Goal: Task Accomplishment & Management: Use online tool/utility

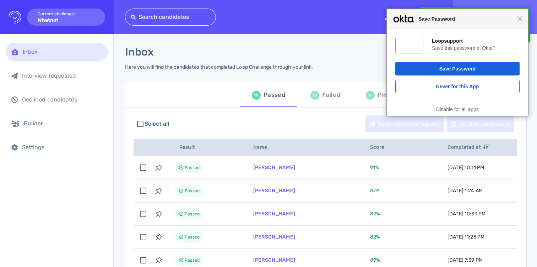
click at [519, 21] on div "Close Save Password" at bounding box center [457, 19] width 141 height 20
click at [523, 20] on span "Close" at bounding box center [520, 18] width 5 height 5
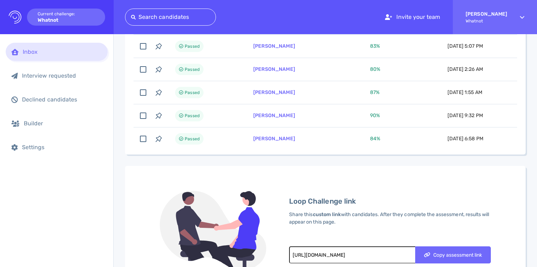
scroll to position [329, 0]
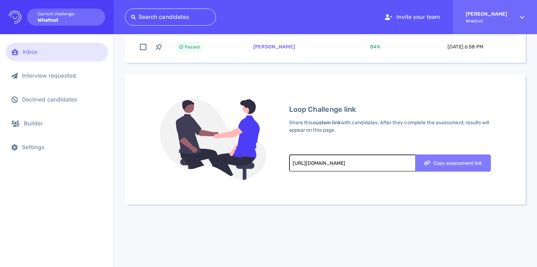
click at [451, 161] on div "Copy assessment link" at bounding box center [453, 162] width 65 height 5
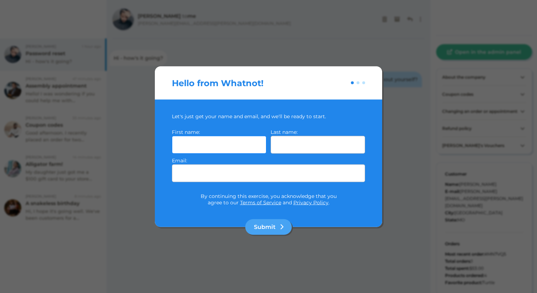
click at [231, 145] on input "text" at bounding box center [219, 144] width 95 height 18
type input "Radhika"
type input "Dalal"
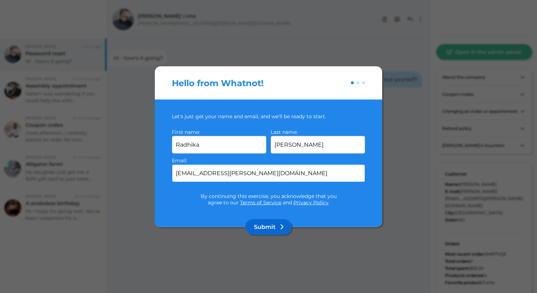
type input "radhika.dalal@whatnot.com"
click at [274, 222] on button "Submit" at bounding box center [269, 227] width 47 height 16
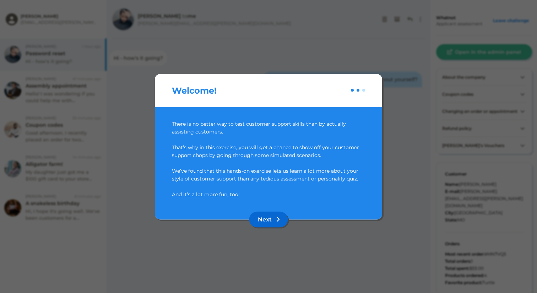
click at [274, 221] on button "Next" at bounding box center [269, 219] width 39 height 16
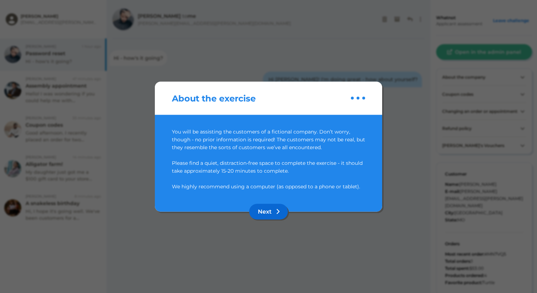
click at [262, 213] on button "Next" at bounding box center [269, 211] width 39 height 16
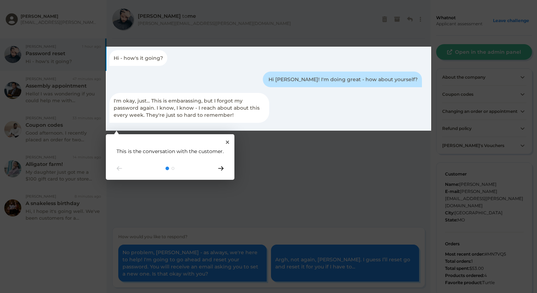
click at [218, 169] on icon "Go to next step" at bounding box center [221, 168] width 6 height 4
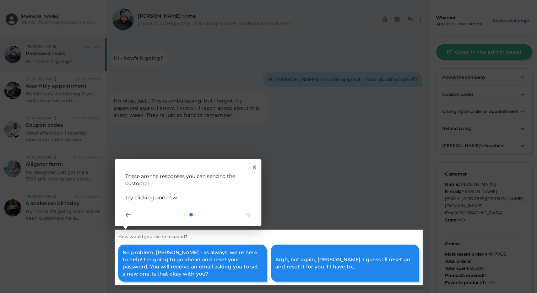
click at [191, 266] on rect at bounding box center [269, 256] width 308 height 55
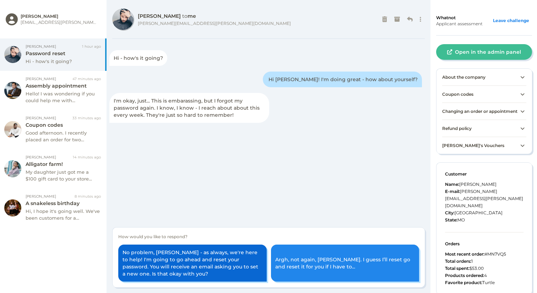
click at [178, 264] on button "No problem, John - as always, we're here to help! I'm going to go ahead and res…" at bounding box center [192, 262] width 149 height 37
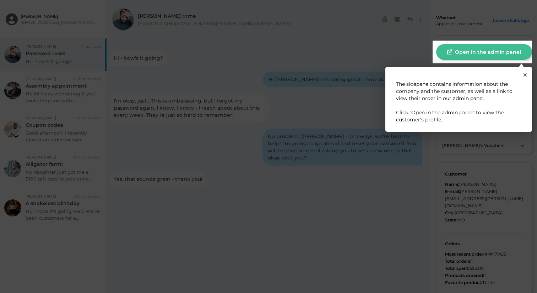
click at [471, 52] on rect at bounding box center [483, 52] width 100 height 23
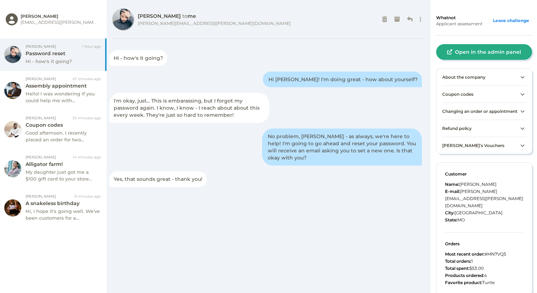
click at [458, 53] on button "Open in the admin panel" at bounding box center [485, 52] width 96 height 16
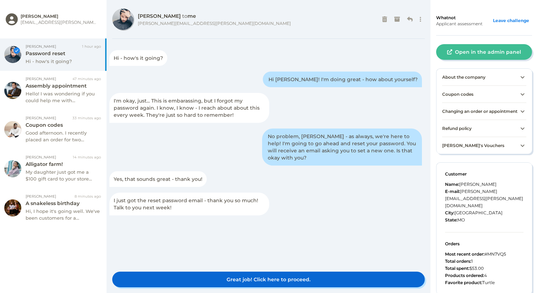
click at [268, 266] on button "Great job! Click here to proceed." at bounding box center [268, 279] width 313 height 16
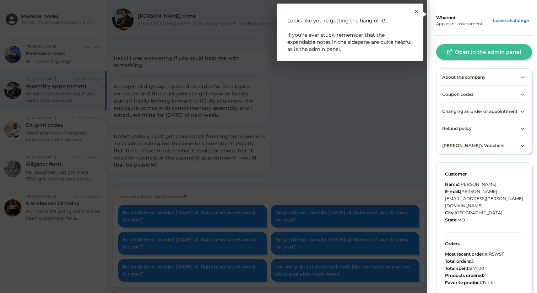
scroll to position [24, 0]
click at [399, 45] on p "Looks like you're getting the hang of it! If you're ever stuck, remember that t…" at bounding box center [350, 35] width 125 height 36
click at [416, 11] on icon "Close Tour" at bounding box center [416, 11] width 3 height 3
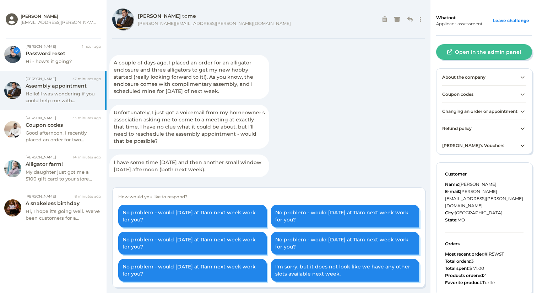
click at [295, 92] on div "Hello! I was wondering if you could help me with something. A couple of days ag…" at bounding box center [268, 115] width 319 height 131
click at [505, 114] on span "Changing an order or appointment" at bounding box center [480, 110] width 75 height 5
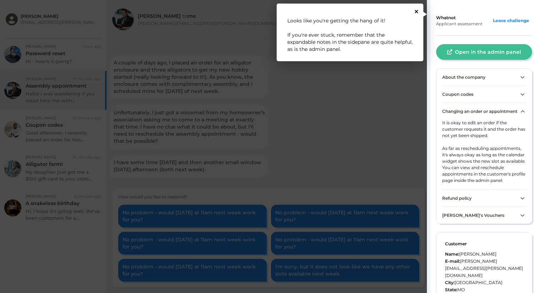
click at [417, 12] on icon "Close Tour" at bounding box center [416, 11] width 3 height 3
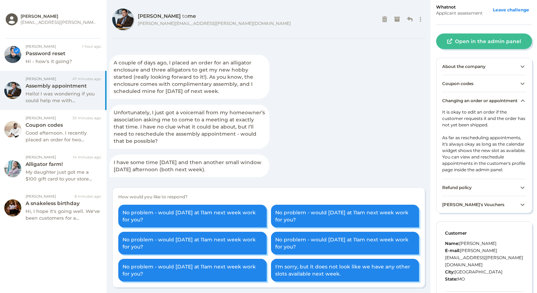
scroll to position [20, 0]
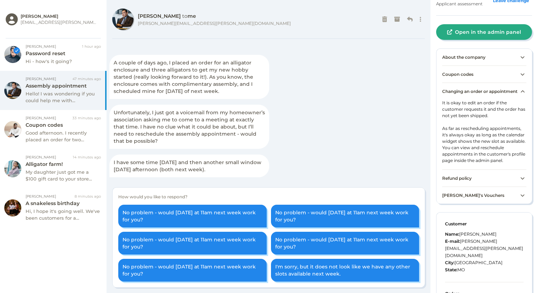
click at [462, 31] on button "Open in the admin panel" at bounding box center [485, 32] width 96 height 16
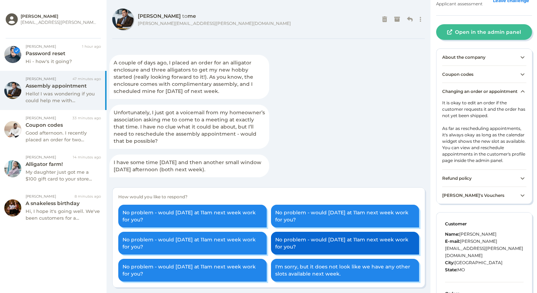
click at [301, 248] on button "No problem - would Thursday at 11am next week work for you?" at bounding box center [345, 242] width 149 height 23
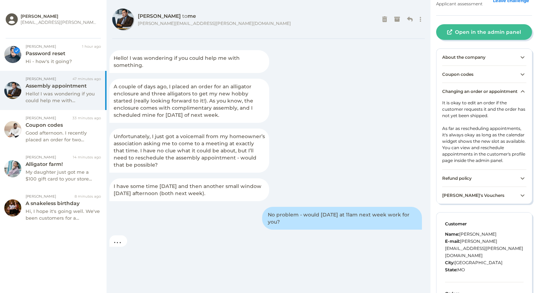
scroll to position [27, 0]
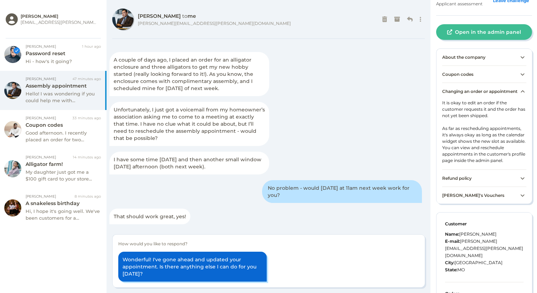
click at [221, 266] on button "Wonderful! I've gone ahead and updated your appointment. Is there anything else…" at bounding box center [192, 266] width 149 height 30
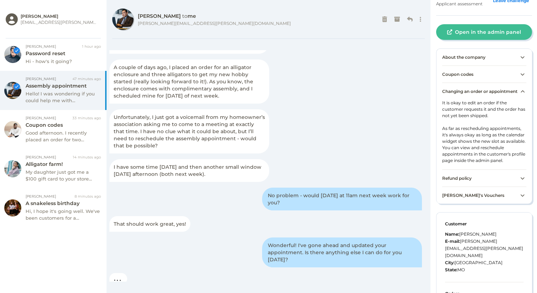
scroll to position [39, 0]
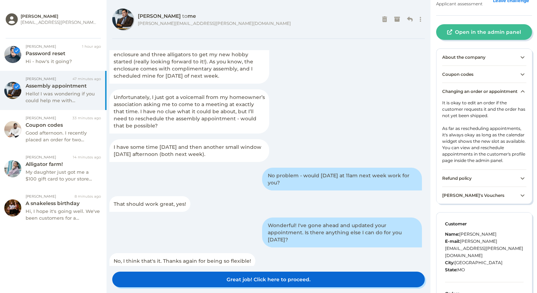
click at [284, 266] on button "Great job! Click here to proceed." at bounding box center [268, 279] width 313 height 16
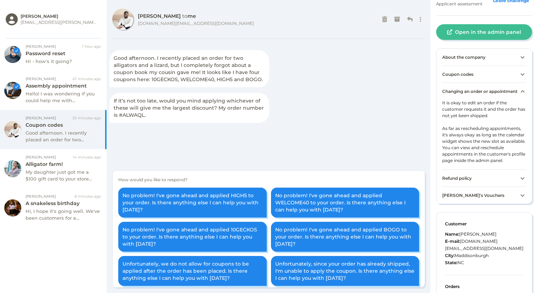
click at [472, 91] on span "Changing an order or appointment" at bounding box center [480, 91] width 75 height 5
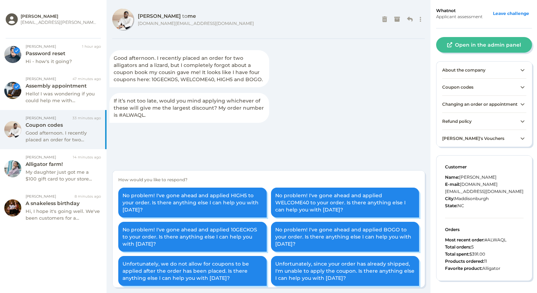
click at [465, 90] on div "Coupon codes" at bounding box center [485, 86] width 84 height 17
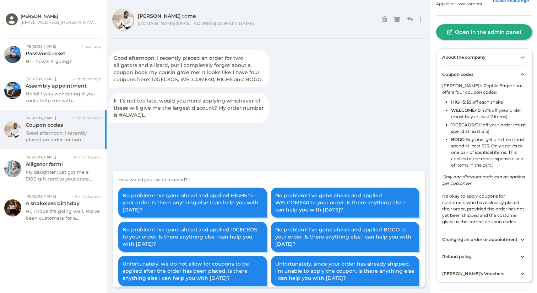
click at [490, 27] on button "Open in the admin panel" at bounding box center [485, 32] width 96 height 16
click at [378, 234] on button "No problem! I've gone ahead and applied BOGO to your order. Is there anything e…" at bounding box center [345, 236] width 149 height 30
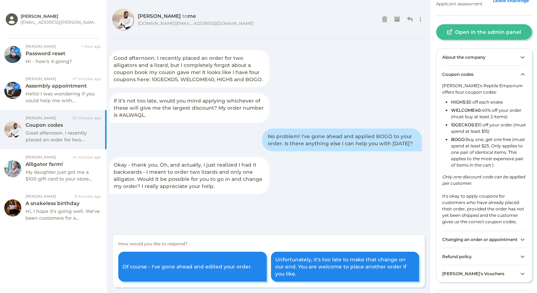
click at [459, 78] on div "Coupon codes" at bounding box center [485, 73] width 84 height 17
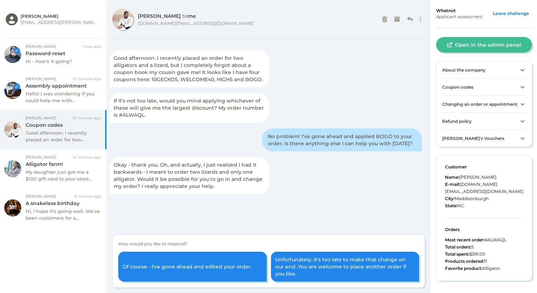
click at [475, 105] on span "Changing an order or appointment" at bounding box center [480, 103] width 75 height 5
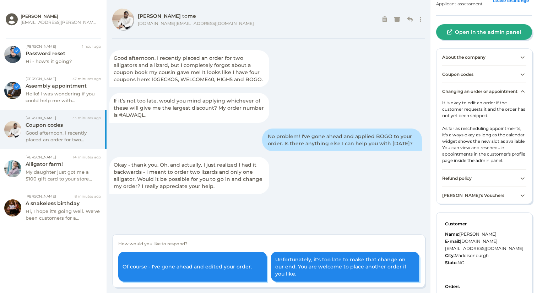
click at [478, 31] on button "Open in the admin panel" at bounding box center [485, 32] width 96 height 16
click at [481, 73] on div "Coupon codes" at bounding box center [485, 73] width 84 height 17
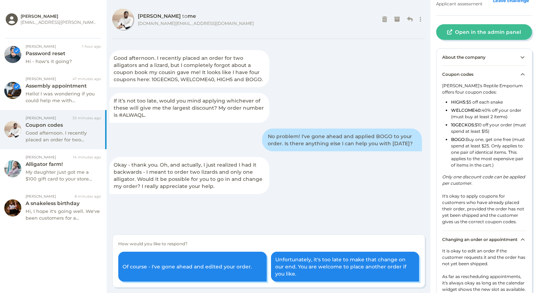
click at [481, 73] on div "Coupon codes" at bounding box center [485, 73] width 84 height 17
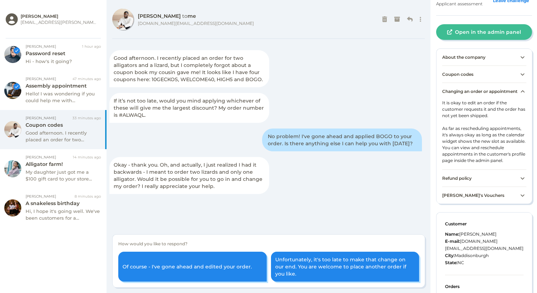
click at [470, 74] on span "Coupon codes" at bounding box center [458, 73] width 31 height 5
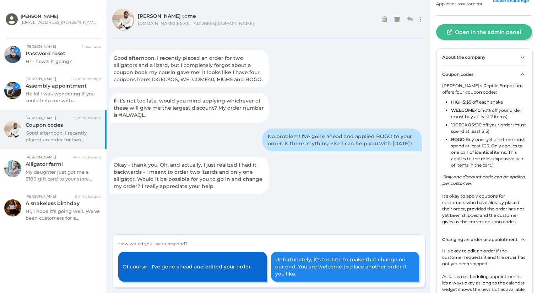
click at [165, 266] on button "Of course - I've gone ahead and edited your order." at bounding box center [192, 266] width 149 height 30
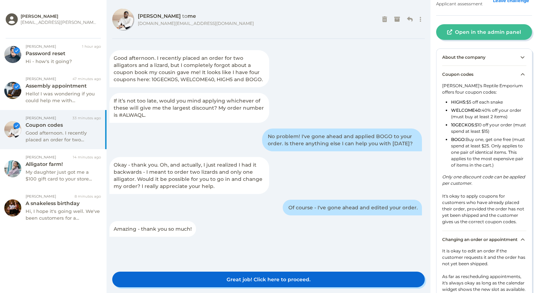
click at [208, 266] on button "Great job! Click here to proceed." at bounding box center [268, 279] width 313 height 16
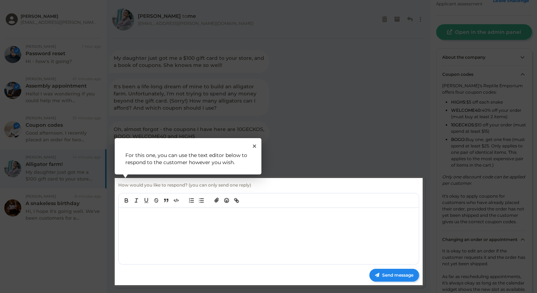
click at [274, 128] on rect at bounding box center [268, 146] width 537 height 293
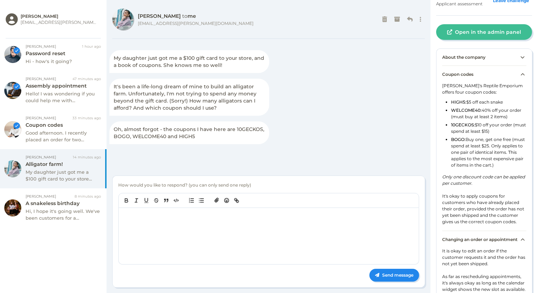
click at [477, 75] on div "Coupon codes" at bounding box center [485, 73] width 84 height 17
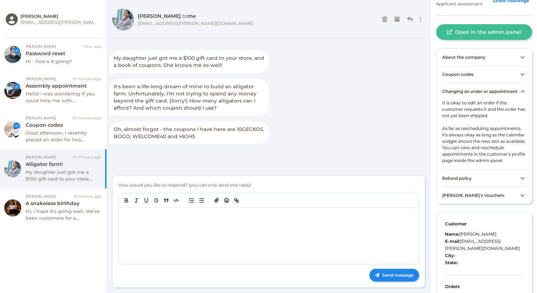
click at [474, 87] on div "Changing an order or appointment" at bounding box center [485, 90] width 84 height 17
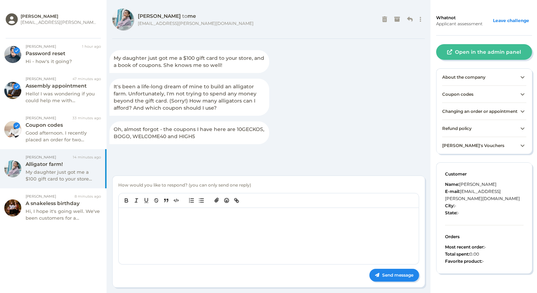
click at [470, 141] on div "Max's Vouchers" at bounding box center [485, 145] width 84 height 17
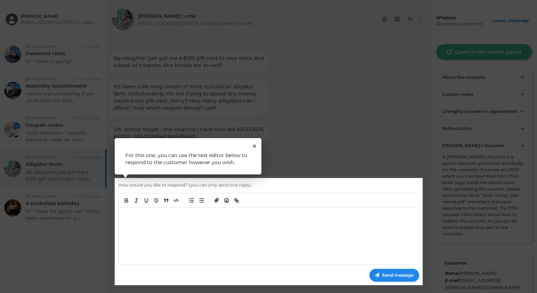
click at [470, 141] on rect at bounding box center [268, 146] width 537 height 293
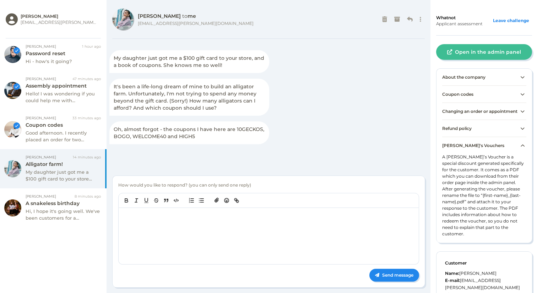
click at [471, 146] on div "Max's Vouchers" at bounding box center [485, 145] width 84 height 17
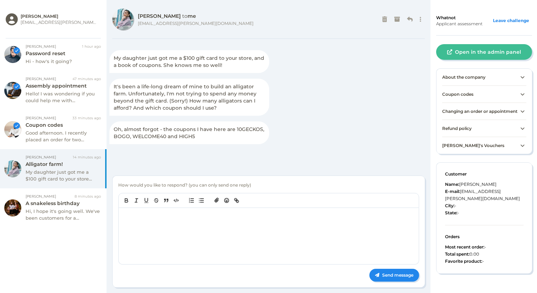
click at [469, 140] on div "Max's Vouchers" at bounding box center [485, 145] width 84 height 17
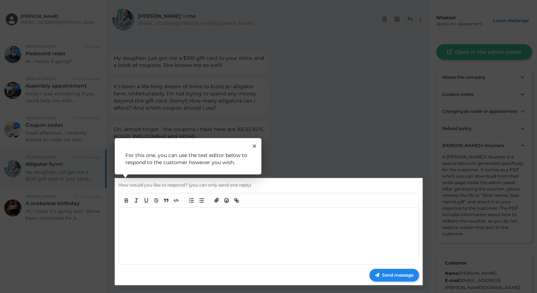
click at [469, 140] on rect at bounding box center [268, 146] width 537 height 293
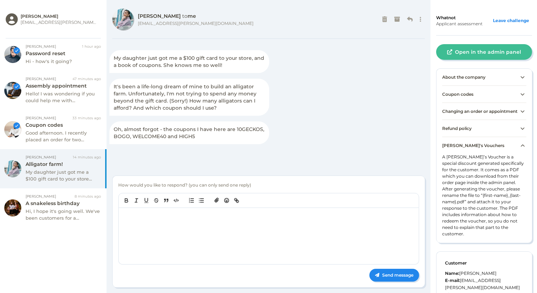
click at [480, 76] on span "About the company" at bounding box center [464, 76] width 43 height 5
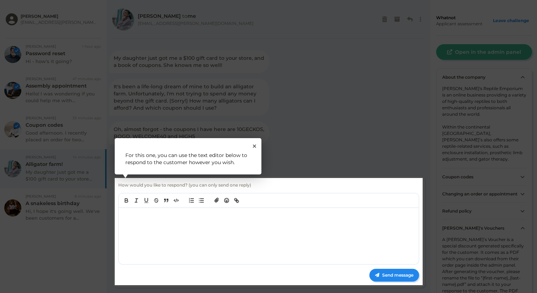
click at [315, 141] on rect at bounding box center [268, 146] width 537 height 293
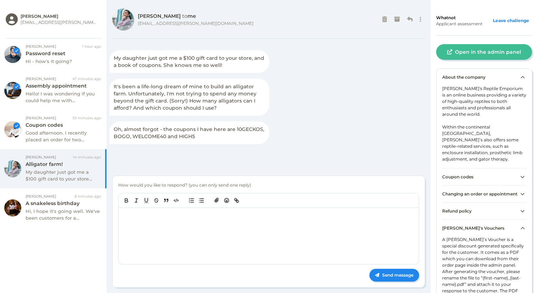
click at [500, 85] on div "About the company" at bounding box center [485, 77] width 84 height 17
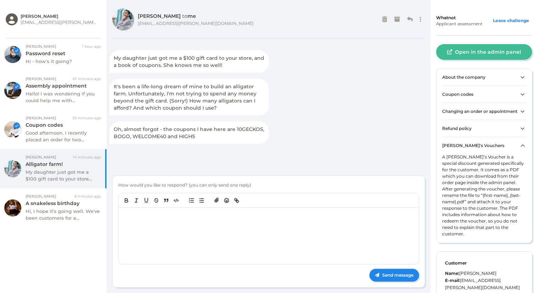
click at [475, 99] on div "Coupon codes" at bounding box center [485, 93] width 84 height 17
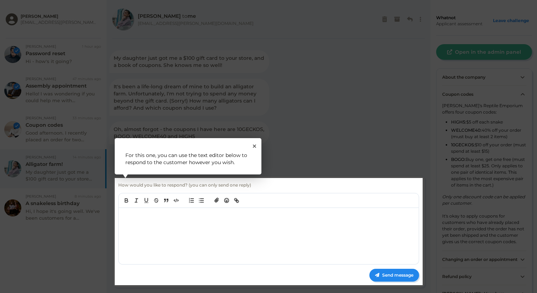
click at [475, 99] on rect at bounding box center [268, 146] width 537 height 293
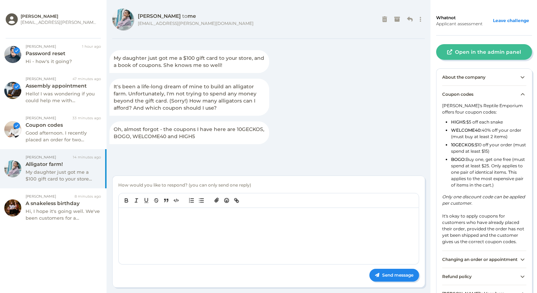
click at [475, 95] on div "Coupon codes" at bounding box center [485, 93] width 84 height 17
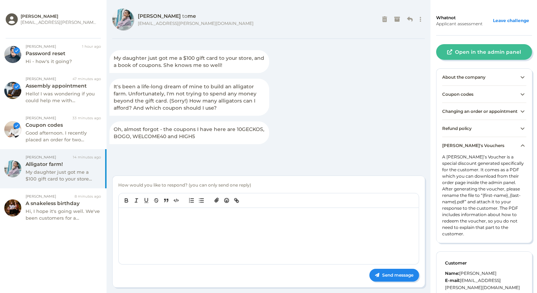
click at [475, 111] on span "Changing an order or appointment" at bounding box center [480, 110] width 75 height 5
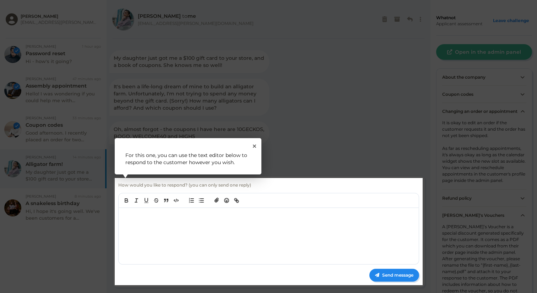
click at [475, 111] on rect at bounding box center [268, 146] width 537 height 293
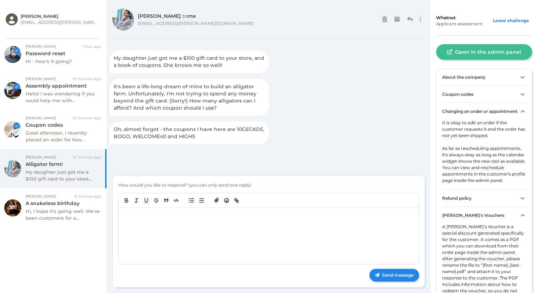
click at [475, 111] on span "Changing an order or appointment" at bounding box center [480, 110] width 75 height 5
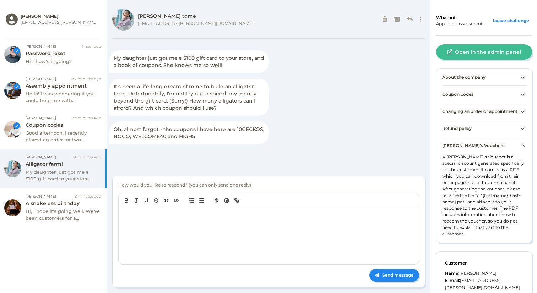
click at [467, 131] on span "Refund policy" at bounding box center [458, 127] width 30 height 5
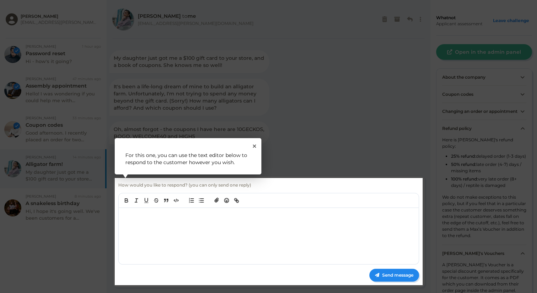
click at [467, 133] on rect at bounding box center [268, 146] width 537 height 293
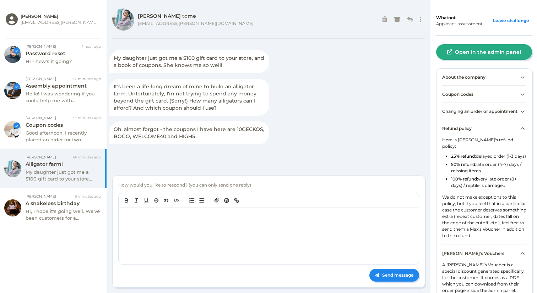
click at [470, 53] on button "Open in the admin panel" at bounding box center [485, 52] width 96 height 16
drag, startPoint x: 466, startPoint y: 133, endPoint x: 472, endPoint y: 102, distance: 30.8
click at [466, 131] on span "Refund policy" at bounding box center [458, 127] width 30 height 5
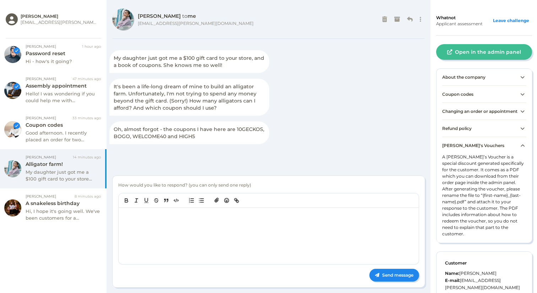
click at [473, 92] on span "Coupon codes" at bounding box center [458, 93] width 31 height 5
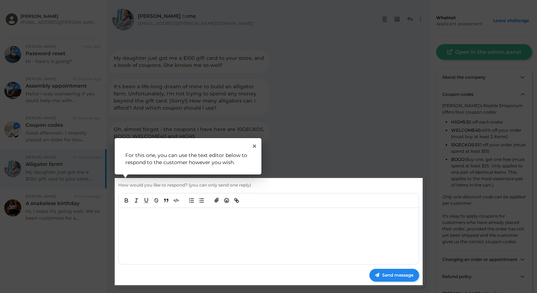
click at [351, 93] on rect at bounding box center [268, 146] width 537 height 293
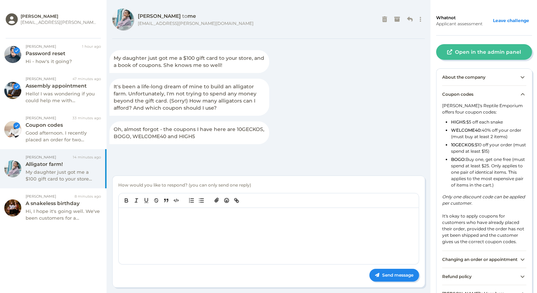
click at [257, 221] on div at bounding box center [269, 236] width 300 height 56
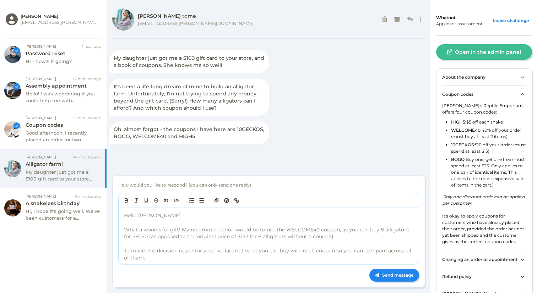
scroll to position [4, 0]
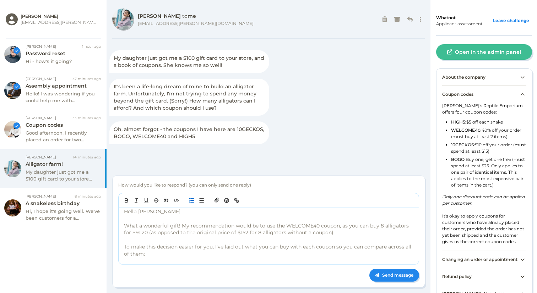
click at [193, 198] on line "button" at bounding box center [192, 198] width 3 height 0
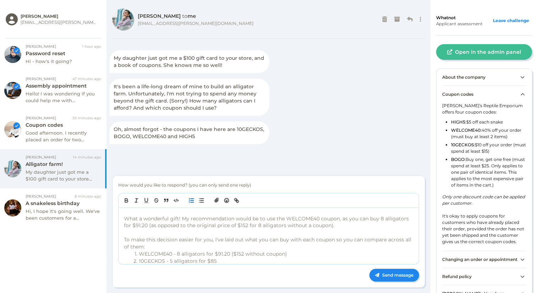
click at [239, 221] on p "What a wonderful gift! My recommendation would be to use the WELCOME40 coupon, …" at bounding box center [269, 222] width 291 height 14
click at [181, 217] on p "What a wonderful gift! My recommendation would be to use the WELCOME40 coupon, …" at bounding box center [269, 222] width 291 height 14
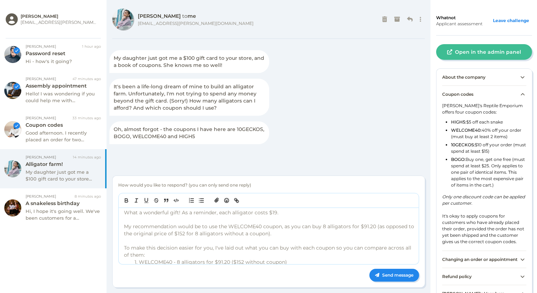
scroll to position [30, 0]
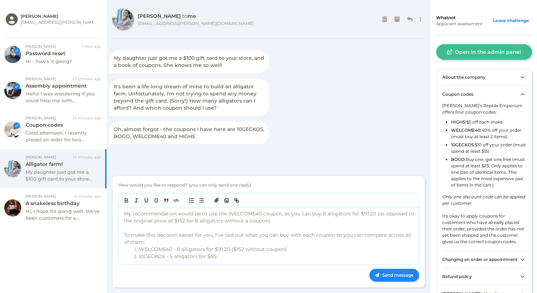
click at [214, 251] on li "WELCOME40 - 8 alligators for $91.20 ($152 without coupon)" at bounding box center [274, 249] width 284 height 7
click at [230, 257] on li "10GECKOS - 5 alligators for $85" at bounding box center [274, 256] width 284 height 7
click at [221, 262] on li "BOGO - 6 alligators for $95 (" at bounding box center [274, 260] width 284 height 7
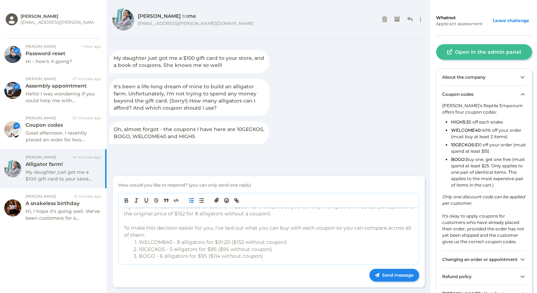
scroll to position [39, 0]
click at [216, 262] on li "HIGH5 - not applicable as it is only $5 off each snake" at bounding box center [274, 260] width 284 height 7
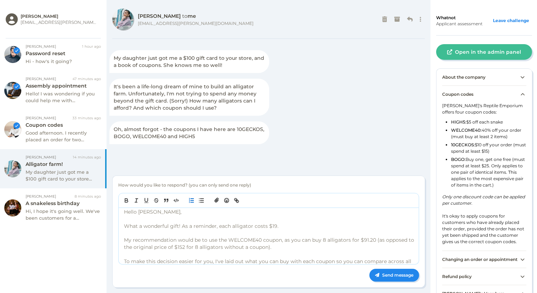
scroll to position [0, 0]
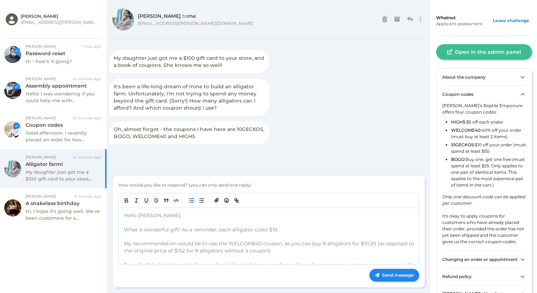
click at [125, 243] on p "My recommendation would be to use the WELCOME40 coupon, as you can buy 8 alliga…" at bounding box center [269, 247] width 291 height 14
click at [182, 229] on p "What a wonderful gift! As a reminder, each alligator costs $19." at bounding box center [269, 229] width 291 height 7
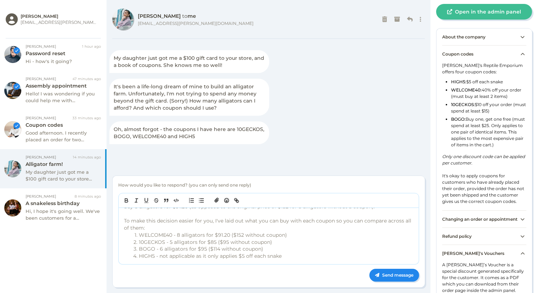
scroll to position [43, 0]
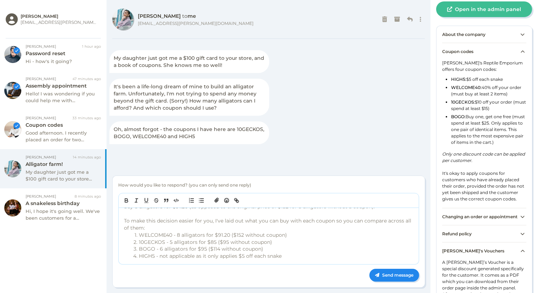
click at [472, 55] on div "Coupon codes" at bounding box center [485, 51] width 84 height 17
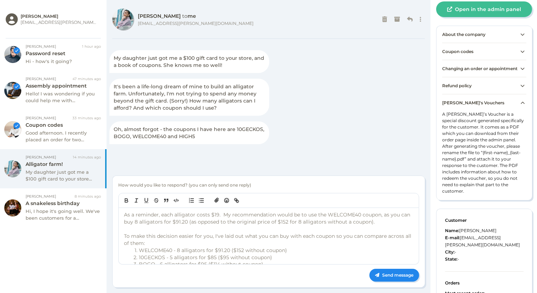
scroll to position [33, 0]
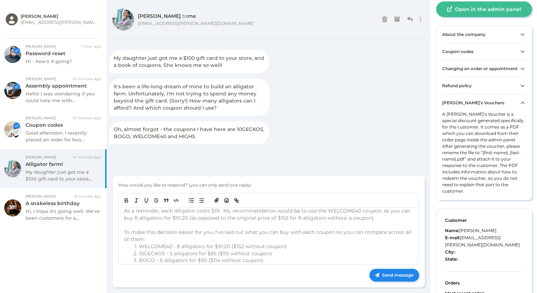
click at [219, 212] on p "As a reminder, each alligator costs $19. My recommendation would be to use the …" at bounding box center [269, 214] width 291 height 14
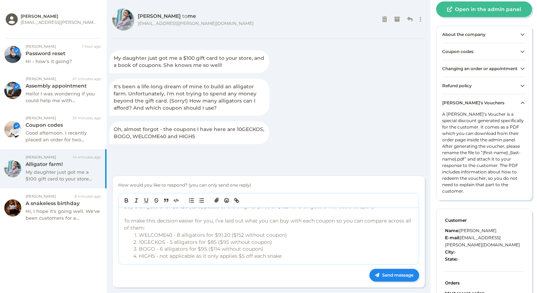
click at [303, 254] on li "HIGH5 - not applicable as it only applies $5 off each snake" at bounding box center [274, 255] width 284 height 7
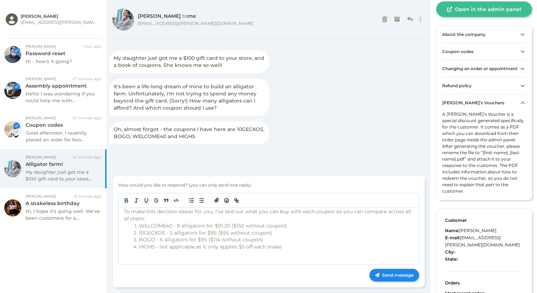
scroll to position [53, 0]
click at [242, 261] on p "Let me know if you'd like help placing this order if you have a" at bounding box center [269, 260] width 291 height 7
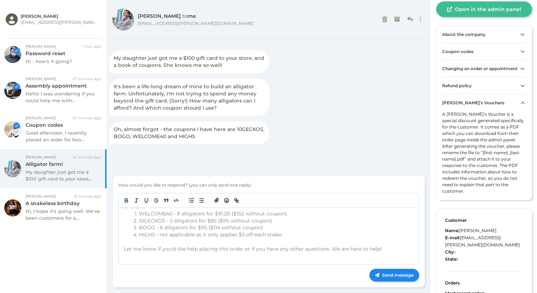
scroll to position [73, 0]
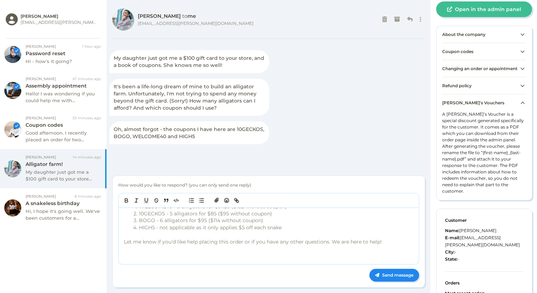
click at [466, 37] on div "About the company" at bounding box center [485, 34] width 84 height 17
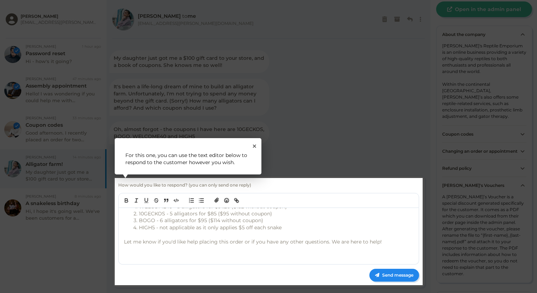
drag, startPoint x: 341, startPoint y: 263, endPoint x: 347, endPoint y: 261, distance: 6.7
click at [341, 263] on rect at bounding box center [269, 231] width 308 height 107
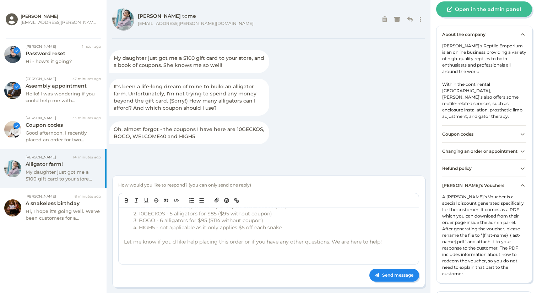
click at [349, 255] on p at bounding box center [269, 255] width 291 height 7
click at [406, 266] on button "Send message" at bounding box center [395, 274] width 50 height 13
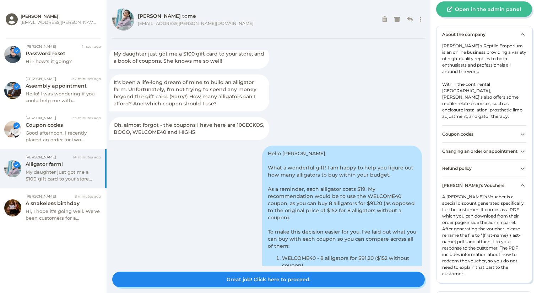
scroll to position [113, 0]
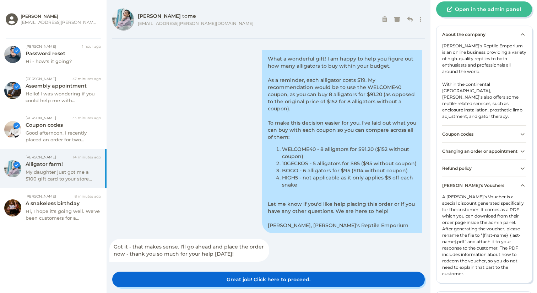
click at [279, 266] on button "Great job! Click here to proceed." at bounding box center [268, 279] width 313 height 16
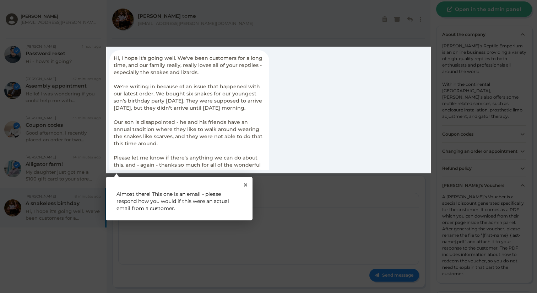
click at [199, 208] on p "Almost there! This one is an email - please respond how you would if this were …" at bounding box center [179, 200] width 125 height 21
click at [246, 186] on div "1 Almost there! This one is an email - please respond how you would if this wer…" at bounding box center [179, 198] width 147 height 43
click at [246, 185] on icon "Close Tour" at bounding box center [245, 184] width 3 height 3
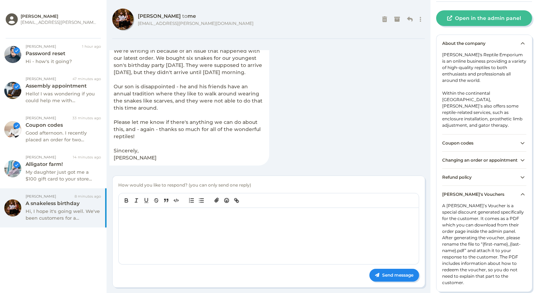
scroll to position [0, 0]
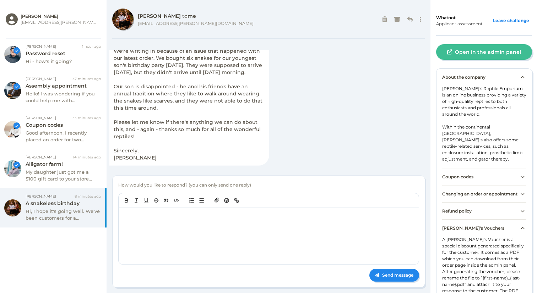
click at [464, 83] on div "About the company" at bounding box center [485, 77] width 84 height 17
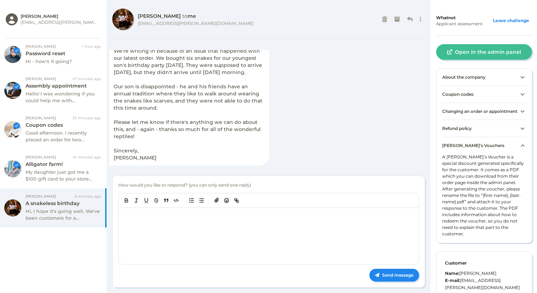
scroll to position [0, 0]
click at [463, 130] on span "Refund policy" at bounding box center [458, 127] width 30 height 5
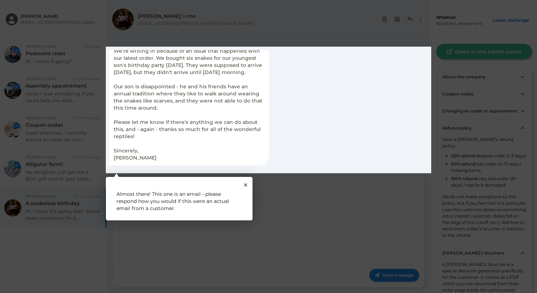
click at [463, 132] on rect at bounding box center [268, 146] width 537 height 293
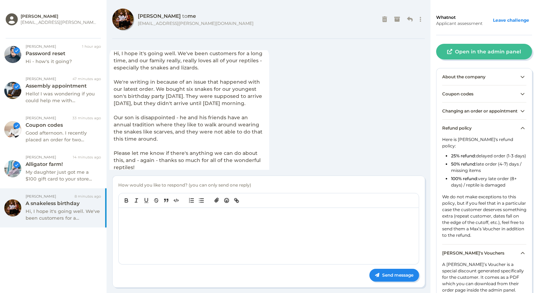
scroll to position [4, 0]
click at [452, 52] on button "Open in the admin panel" at bounding box center [485, 52] width 96 height 16
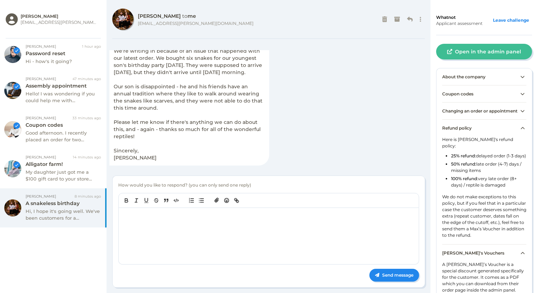
scroll to position [43, 0]
click at [207, 214] on p at bounding box center [269, 215] width 291 height 7
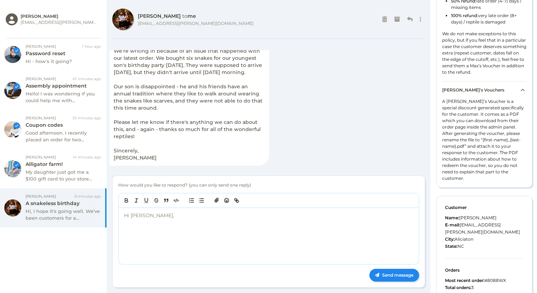
scroll to position [165, 0]
click at [296, 210] on div "Hi Levi," at bounding box center [269, 236] width 300 height 56
click at [286, 224] on p at bounding box center [269, 222] width 291 height 7
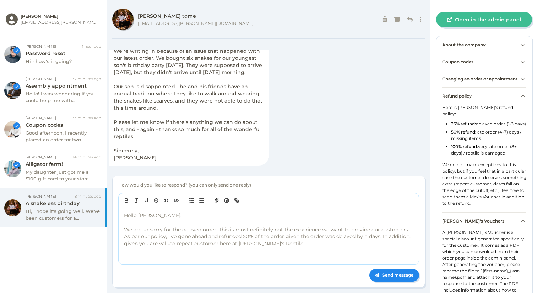
scroll to position [0, 0]
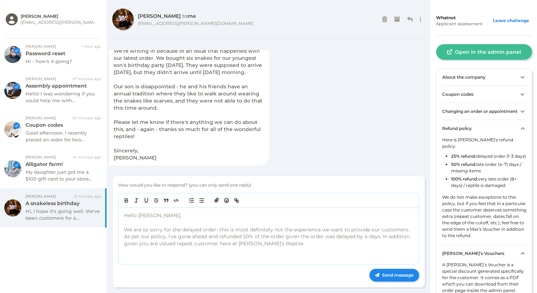
click at [463, 80] on div "About the company" at bounding box center [485, 77] width 84 height 17
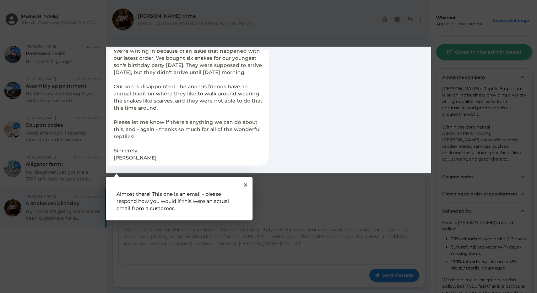
click at [336, 178] on rect at bounding box center [268, 146] width 537 height 293
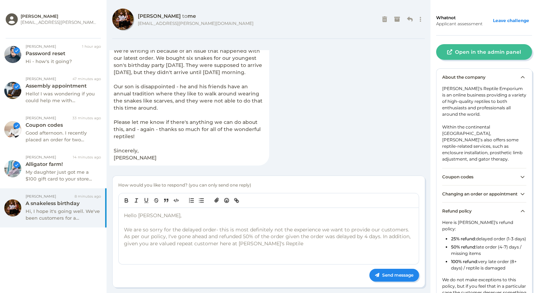
click at [303, 244] on p "We are so sorry for the delayed order- this is most definitely not the experien…" at bounding box center [269, 236] width 291 height 21
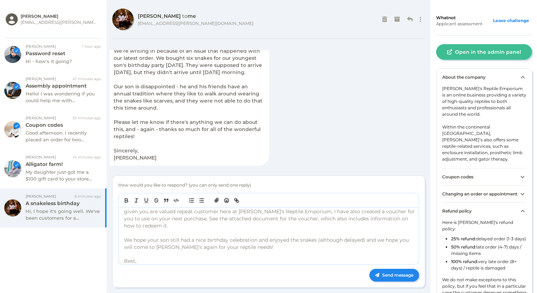
scroll to position [39, 0]
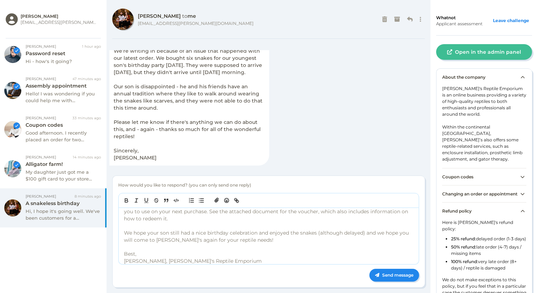
click at [300, 226] on p at bounding box center [269, 225] width 291 height 7
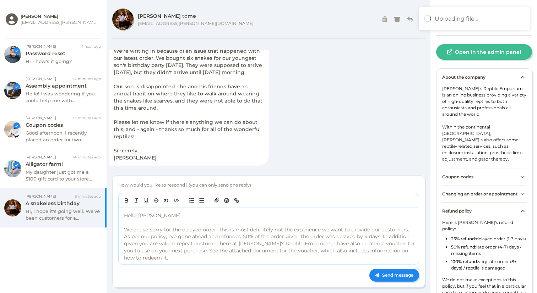
click at [322, 235] on p "We are so sorry for the delayed order- this is most definitely not the experien…" at bounding box center [269, 243] width 291 height 35
click at [397, 235] on p "We are so sorry for the delayed order- this is most definitely not the experien…" at bounding box center [269, 243] width 291 height 35
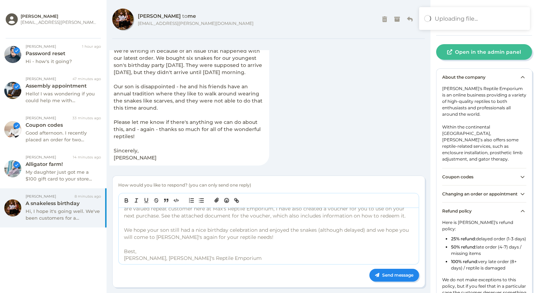
scroll to position [37, 0]
click at [366, 228] on p "We hope your son still had a nice birthday celebration and enjoyed the snakes (…" at bounding box center [269, 231] width 291 height 14
click at [246, 239] on p at bounding box center [269, 242] width 291 height 7
drag, startPoint x: 207, startPoint y: 234, endPoint x: 266, endPoint y: 242, distance: 59.2
click at [207, 234] on p "We hope your son still had a nice birthday celebration and enjoyed the snakes (…" at bounding box center [269, 231] width 291 height 14
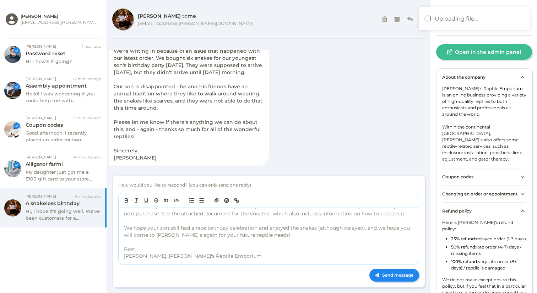
click at [322, 250] on p "Best," at bounding box center [269, 249] width 291 height 7
click at [300, 246] on p "Best," at bounding box center [269, 249] width 291 height 7
click at [214, 201] on button "button" at bounding box center [217, 200] width 10 height 9
type input "C:\fakepath\Levi_Richardson.pdf"
click at [304, 229] on p "We hope your son still had a nice birthday celebration and enjoyed the snakes (…" at bounding box center [269, 231] width 291 height 14
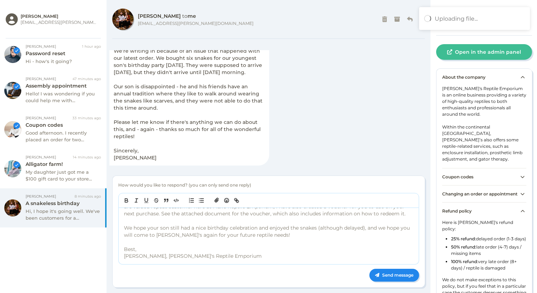
click at [236, 242] on p at bounding box center [269, 242] width 291 height 7
click at [240, 251] on p "Best," at bounding box center [269, 249] width 291 height 7
click at [246, 258] on p "Radhika, Max's Reptile Emporium" at bounding box center [269, 255] width 291 height 7
click at [251, 266] on div "Levi_Richardson.pdf" at bounding box center [243, 274] width 251 height 5
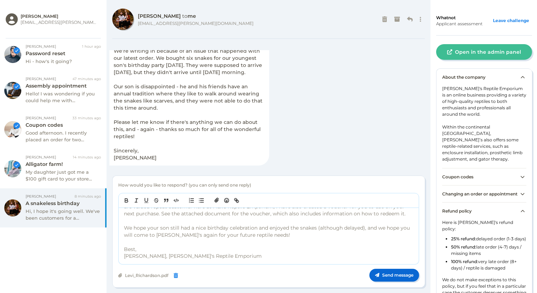
click at [375, 266] on icon at bounding box center [377, 275] width 4 height 4
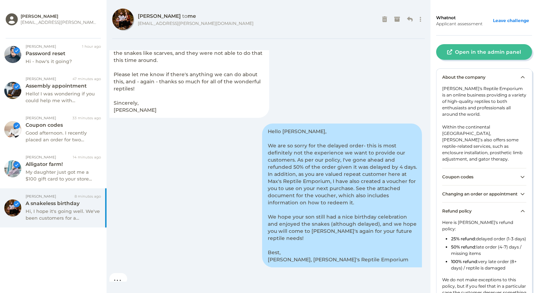
scroll to position [110, 0]
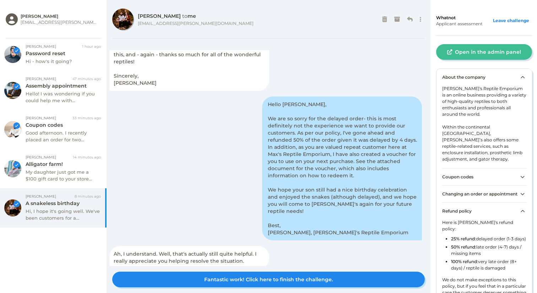
click at [375, 266] on button "Fantastic work! Click here to finish the challenge." at bounding box center [268, 279] width 313 height 16
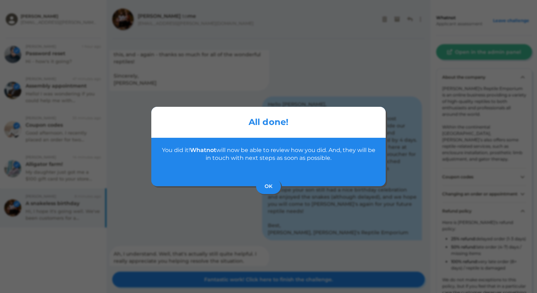
click at [269, 186] on button "OK" at bounding box center [268, 186] width 25 height 16
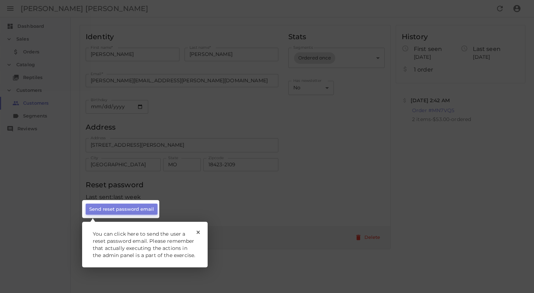
click at [111, 212] on rect at bounding box center [120, 209] width 77 height 18
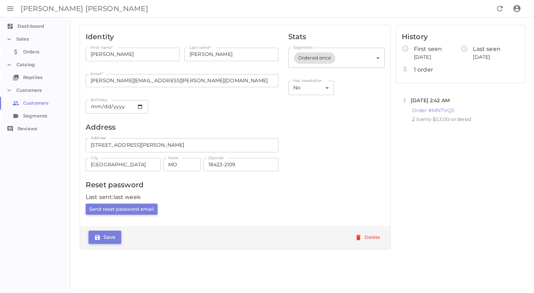
click at [106, 209] on button "Send reset password email" at bounding box center [122, 208] width 72 height 11
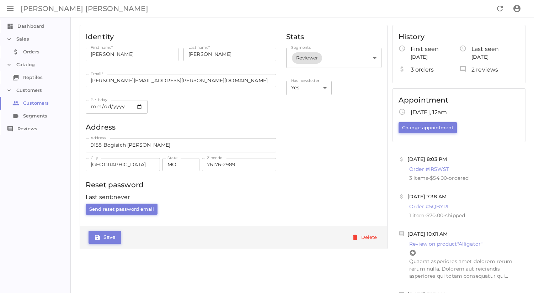
click at [426, 126] on button "Change appointment" at bounding box center [427, 127] width 58 height 11
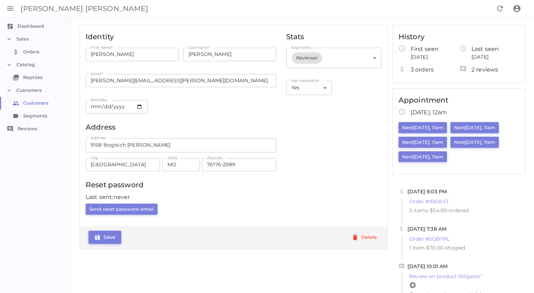
click at [487, 142] on button "Next Thursday, 11am" at bounding box center [474, 142] width 48 height 11
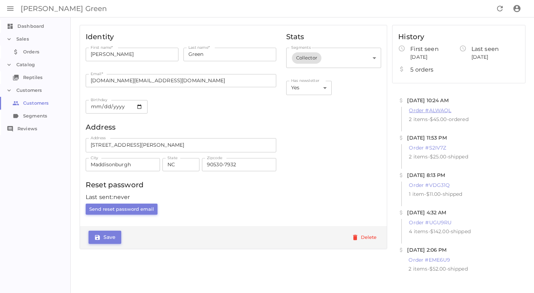
click at [441, 108] on link "Order # ALWAQL" at bounding box center [430, 110] width 42 height 6
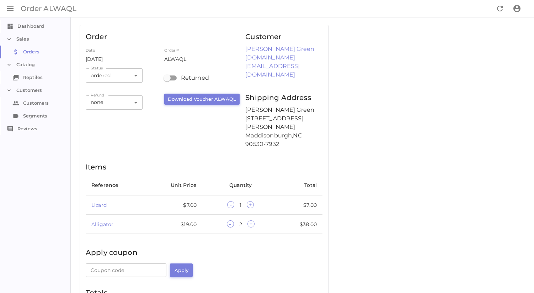
click at [142, 60] on div "Date 8/6/2025" at bounding box center [125, 55] width 79 height 21
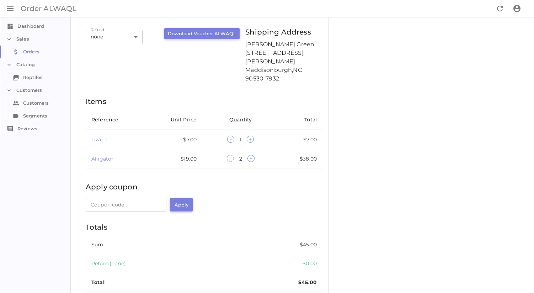
scroll to position [82, 0]
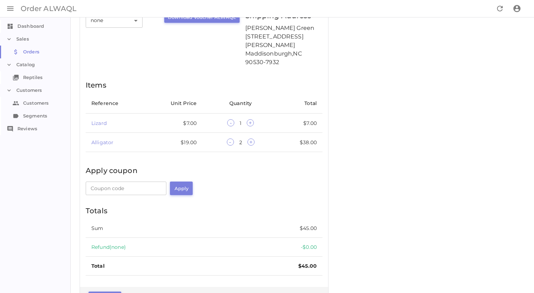
click at [109, 181] on input "Coupon code" at bounding box center [126, 188] width 81 height 14
type input "BOGO"
click at [173, 181] on button "Apply" at bounding box center [181, 188] width 23 height 14
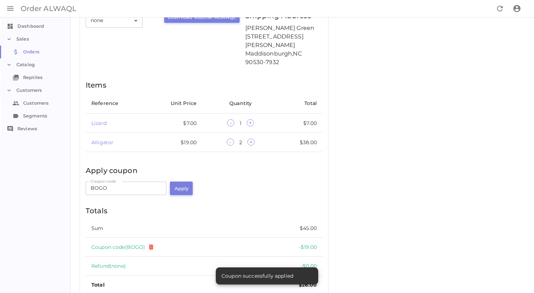
scroll to position [101, 0]
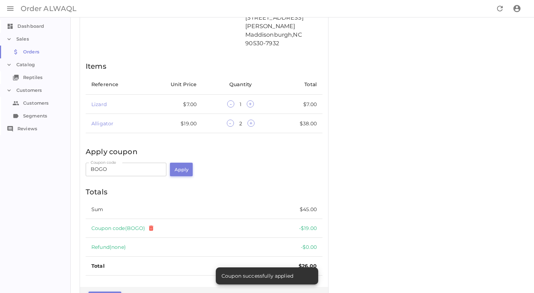
click at [104, 291] on button "Save" at bounding box center [105, 297] width 33 height 13
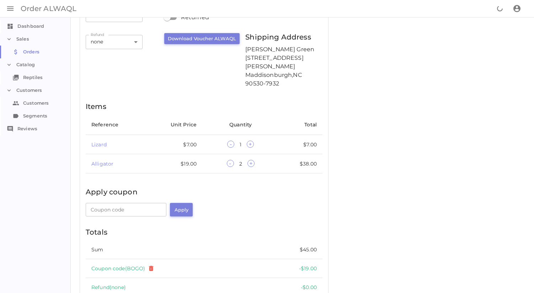
scroll to position [101, 0]
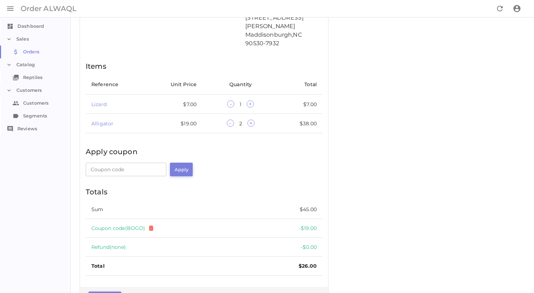
click at [439, 167] on div "Order Date 8/6/2025 Order # ALWAQL Status ordered ordered Status ​ Refund none …" at bounding box center [303, 116] width 446 height 385
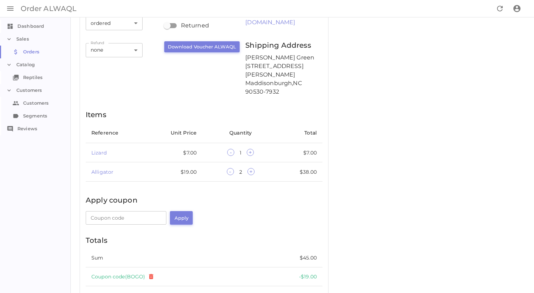
scroll to position [0, 0]
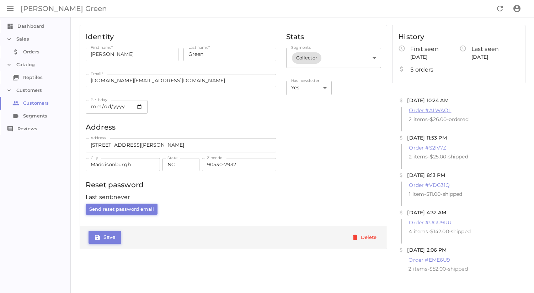
click at [428, 111] on link "Order # ALWAQL" at bounding box center [430, 110] width 42 height 6
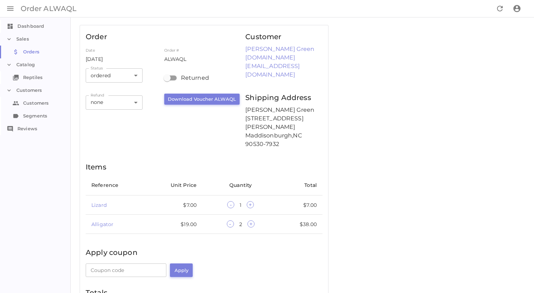
click at [251, 201] on span "+" at bounding box center [250, 204] width 7 height 7
click at [229, 220] on span "-" at bounding box center [230, 223] width 7 height 7
click at [73, 223] on div "Order Date 8/6/2025 Order # ALWAQL Status ordered ordered Status ​ Refund none …" at bounding box center [302, 218] width 463 height 402
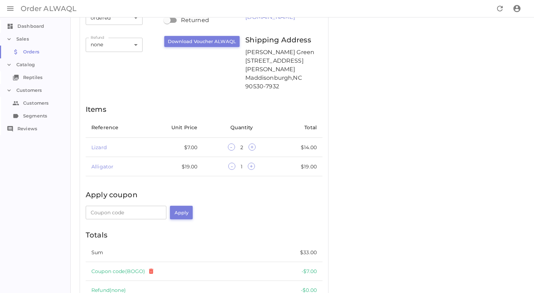
scroll to position [52, 0]
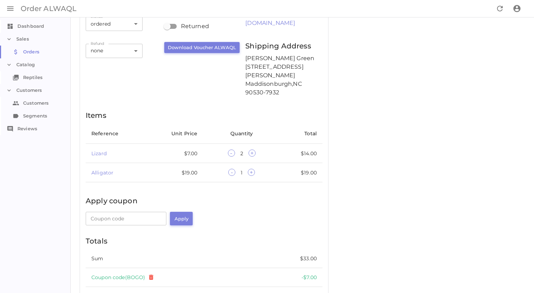
drag, startPoint x: 437, startPoint y: 141, endPoint x: 357, endPoint y: 166, distance: 84.0
click at [436, 141] on div "Order Date 8/6/2025 Order # ALWAQL Status ordered ordered Status ​ Refund none …" at bounding box center [303, 165] width 446 height 385
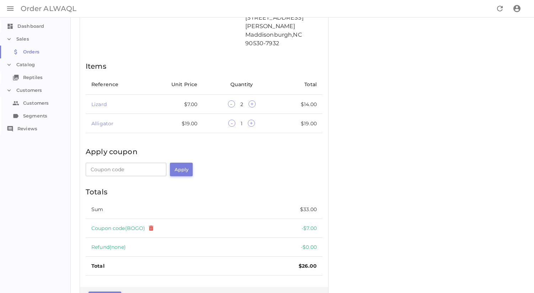
click at [105, 291] on button "Save" at bounding box center [105, 297] width 33 height 13
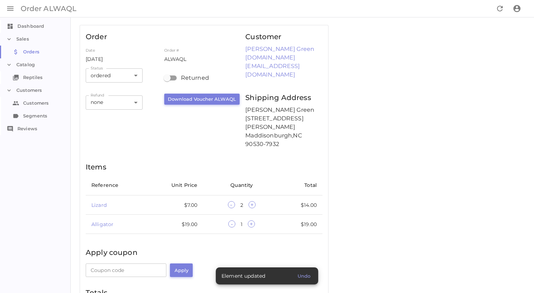
scroll to position [82, 0]
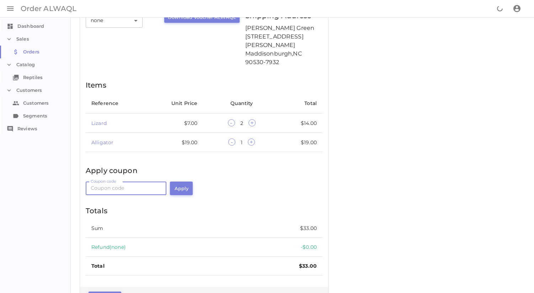
click at [127, 181] on input "Coupon code" at bounding box center [126, 188] width 81 height 14
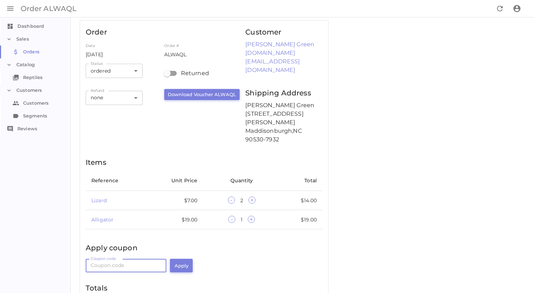
scroll to position [0, 0]
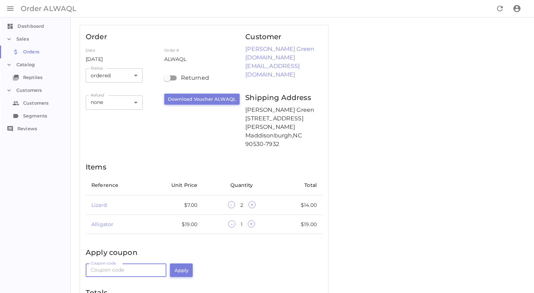
click at [117, 263] on input "Coupon code" at bounding box center [126, 270] width 81 height 14
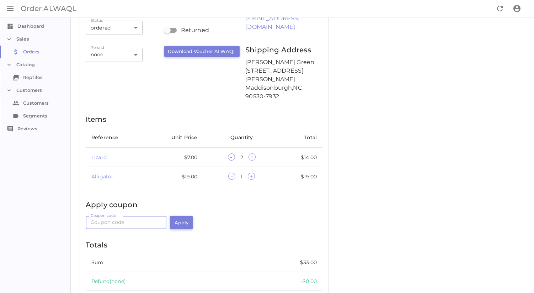
scroll to position [52, 0]
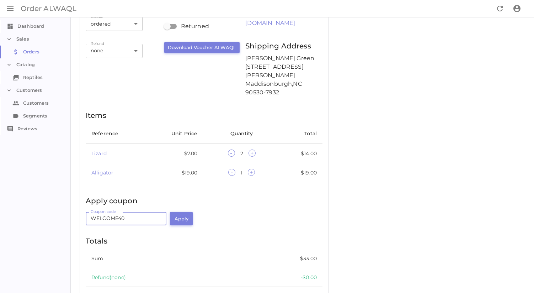
type input "WELCOME40"
click at [170, 212] on button "Apply" at bounding box center [181, 219] width 23 height 14
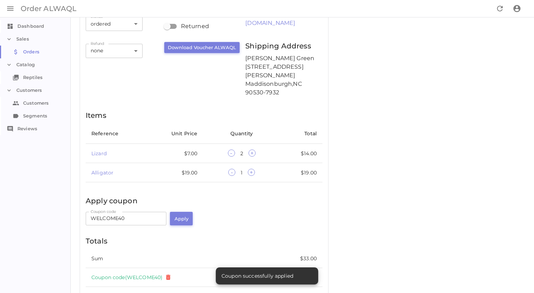
click at [234, 209] on div "Coupon code WELCOME40 Coupon code ​ Apply" at bounding box center [203, 222] width 234 height 26
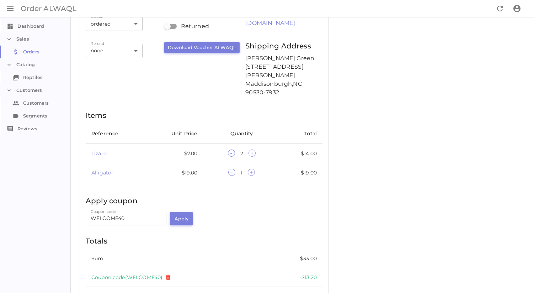
scroll to position [101, 0]
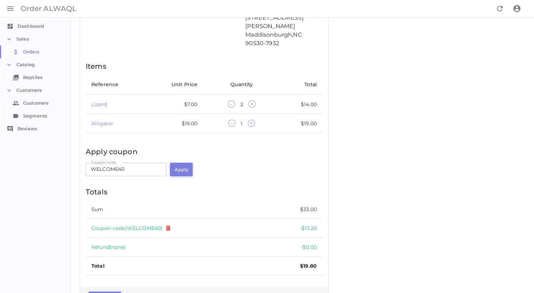
click at [111, 291] on button "Save" at bounding box center [105, 297] width 33 height 13
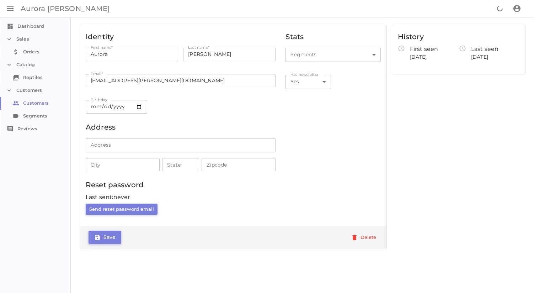
scroll to position [2, 0]
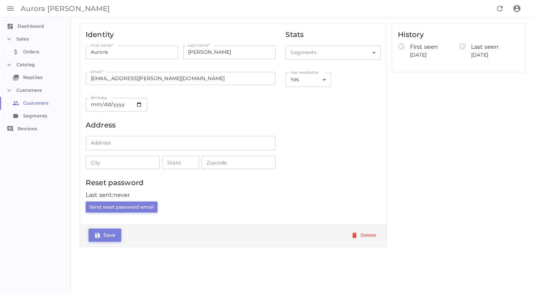
click at [30, 55] on link "Orders Orders" at bounding box center [35, 52] width 71 height 13
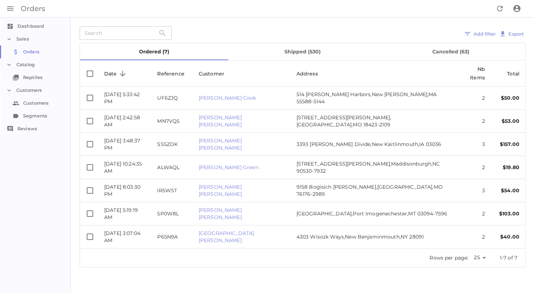
click at [46, 76] on link "Reptiles Reptiles" at bounding box center [35, 77] width 71 height 13
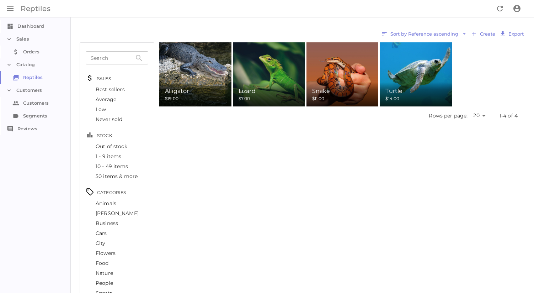
click at [180, 80] on img at bounding box center [195, 74] width 96 height 64
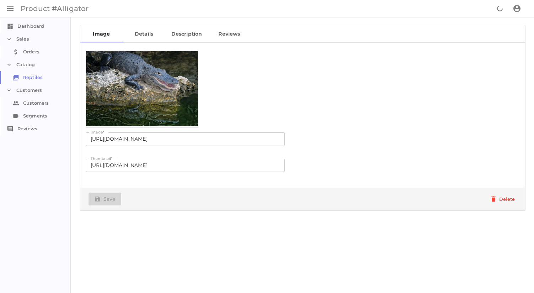
click at [145, 32] on link "Details" at bounding box center [144, 33] width 43 height 17
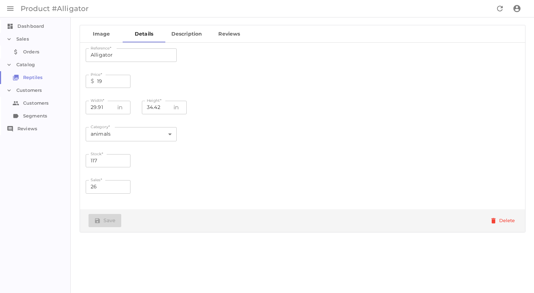
click at [179, 34] on link "Description" at bounding box center [186, 33] width 43 height 17
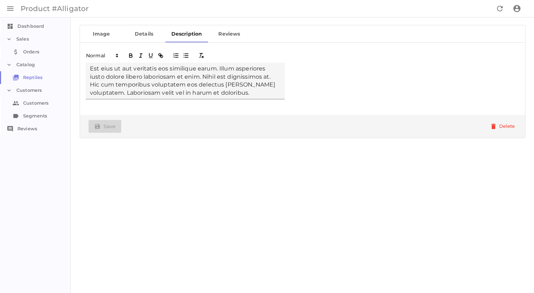
click at [228, 36] on link "Reviews" at bounding box center [229, 33] width 43 height 17
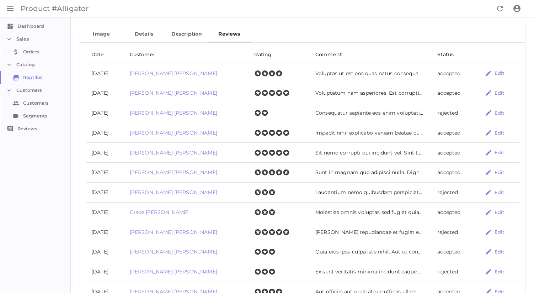
click at [105, 35] on link "Image" at bounding box center [101, 33] width 43 height 17
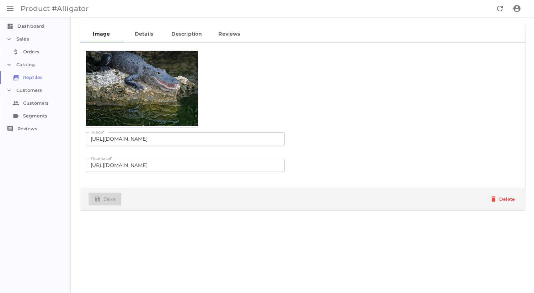
click at [35, 76] on link "Reptiles Reptiles" at bounding box center [35, 77] width 71 height 13
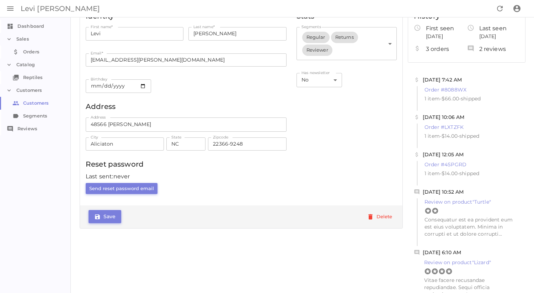
scroll to position [42, 0]
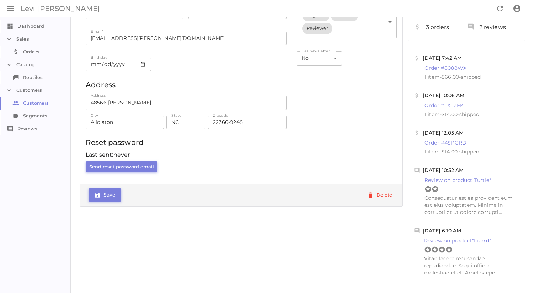
drag, startPoint x: 414, startPoint y: 198, endPoint x: 508, endPoint y: 210, distance: 94.2
click at [508, 210] on p "Consequatur est ea provident eum est eius voluptatem. Minima in corrupti et ut …" at bounding box center [469, 204] width 90 height 21
drag, startPoint x: 489, startPoint y: 210, endPoint x: 411, endPoint y: 199, distance: 79.0
click at [417, 199] on div "Review on product " Turtle " Consequatur est ea provident eum est eius voluptat…" at bounding box center [467, 195] width 100 height 39
click at [321, 241] on div "Identity First name * Levi First name * ​ Last name * Richardson Last name * ​ …" at bounding box center [241, 134] width 323 height 302
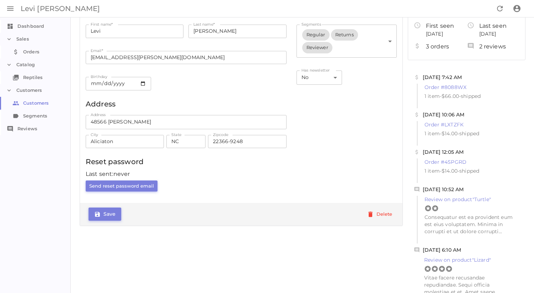
scroll to position [0, 0]
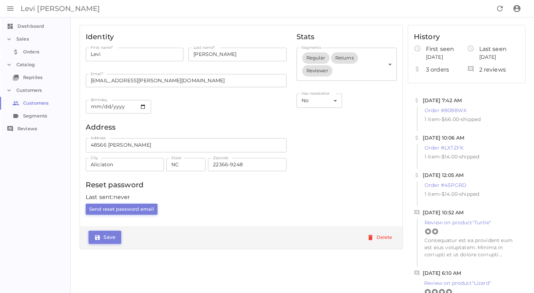
click at [436, 112] on link "Order # 8088WX" at bounding box center [445, 110] width 42 height 6
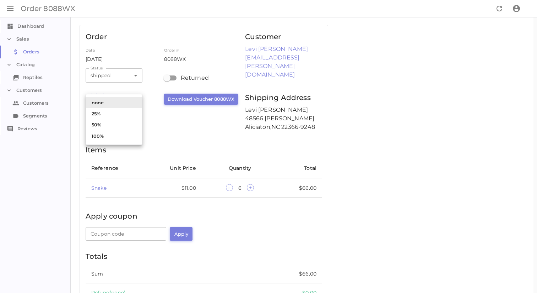
click at [109, 106] on body "Skip to content Order 8088WX Dashboard Dashboard Sales Orders Orders Catalog Re…" at bounding box center [268, 182] width 537 height 364
click at [241, 134] on div at bounding box center [268, 146] width 537 height 293
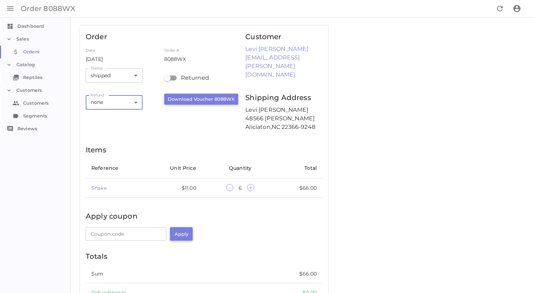
click at [241, 144] on h6 "Items" at bounding box center [204, 149] width 237 height 11
click at [127, 101] on body "Skip to content Order 8088WX Dashboard Dashboard Sales Orders Orders Catalog Re…" at bounding box center [267, 182] width 534 height 364
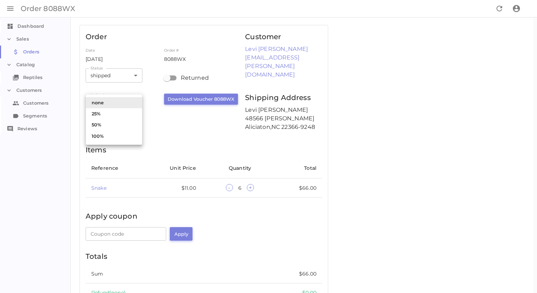
click at [176, 133] on div at bounding box center [268, 146] width 537 height 293
click at [121, 104] on body "Skip to content Order 8088WX Dashboard Dashboard Sales Orders Orders Catalog Re…" at bounding box center [268, 182] width 537 height 364
click at [116, 122] on li "50%" at bounding box center [114, 124] width 56 height 11
type input "50%"
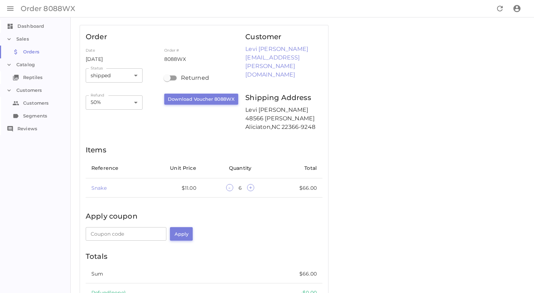
click at [116, 122] on div "Order Date 4/8/2025 Order # 8088WX Status shipped shipped Status ​ Refund 50% 5…" at bounding box center [204, 175] width 248 height 301
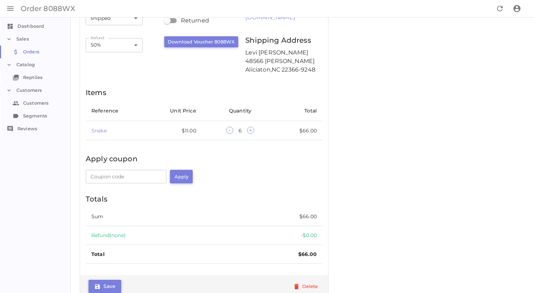
scroll to position [59, 0]
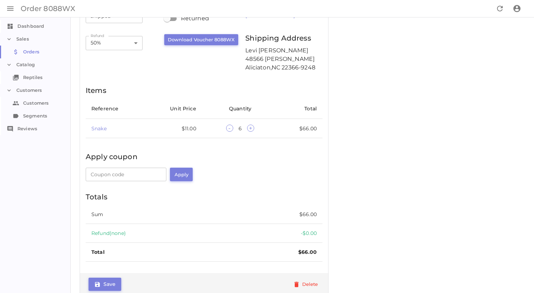
click at [112, 277] on button "Save" at bounding box center [105, 283] width 33 height 13
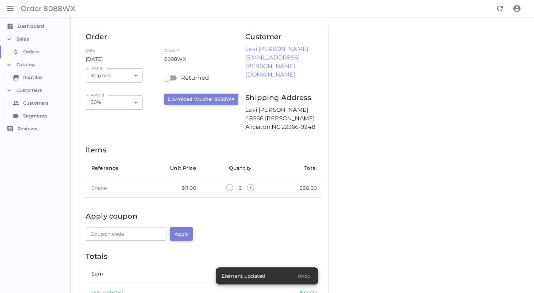
click at [186, 96] on button "Download Voucher 8088WX" at bounding box center [201, 98] width 74 height 11
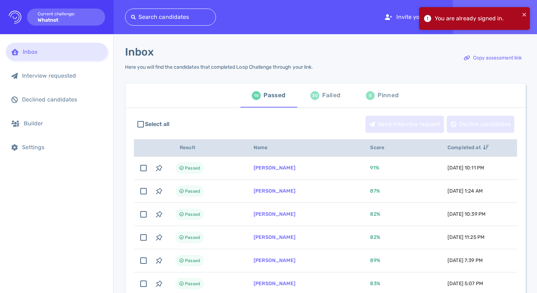
click at [43, 204] on div "Inbox Interview requested Declined candidates Builder Settings" at bounding box center [56, 163] width 113 height 258
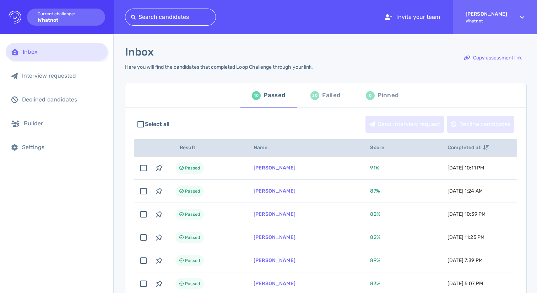
click at [332, 88] on div "30 Failed" at bounding box center [326, 95] width 30 height 20
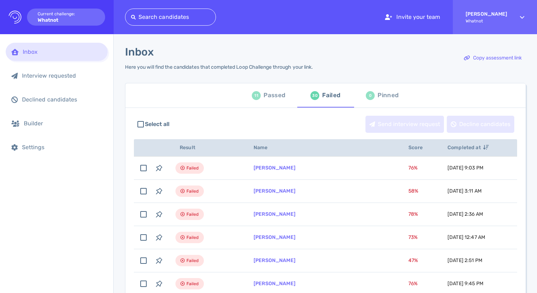
click at [268, 97] on div "Passed" at bounding box center [275, 95] width 22 height 11
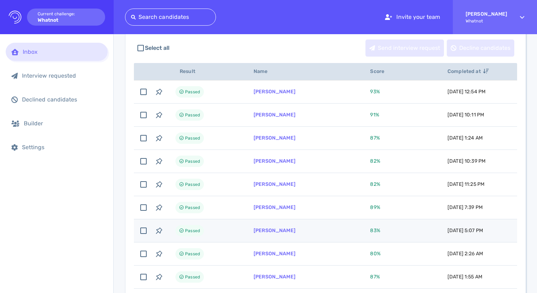
scroll to position [41, 0]
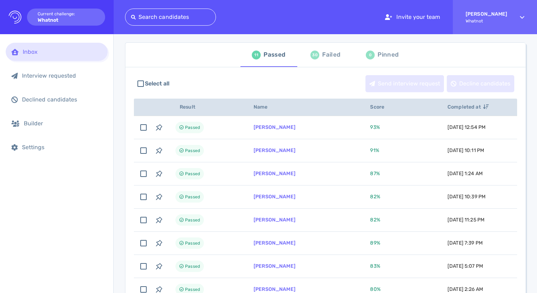
click at [375, 108] on span "Score" at bounding box center [381, 107] width 22 height 6
click at [472, 107] on span "Completed at" at bounding box center [468, 107] width 41 height 6
